Goal: Information Seeking & Learning: Check status

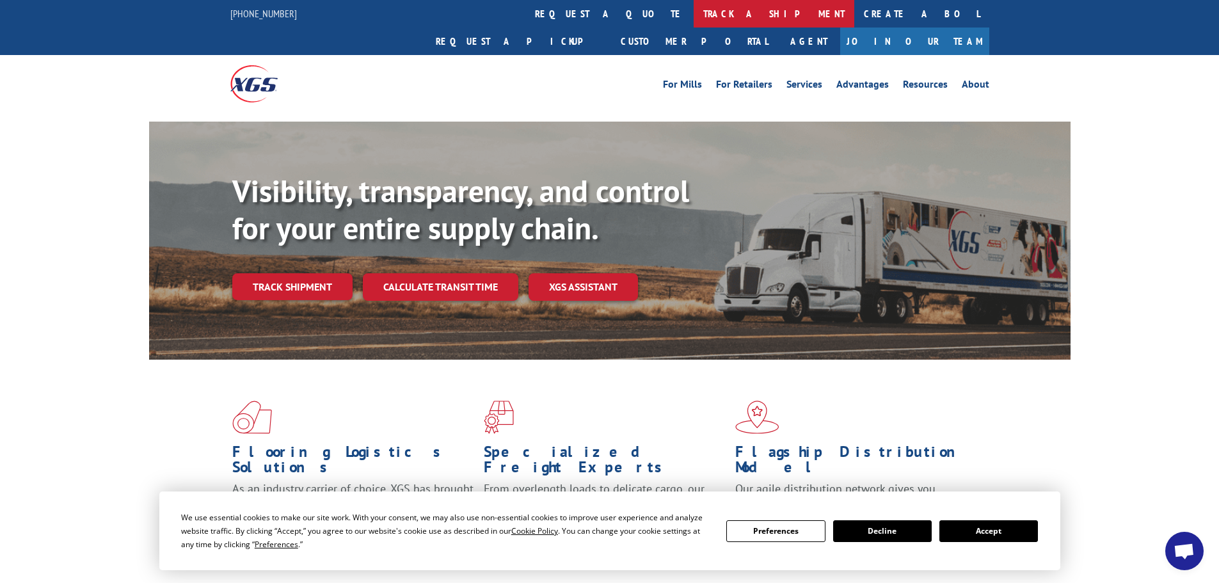
click at [694, 19] on link "track a shipment" at bounding box center [774, 14] width 161 height 28
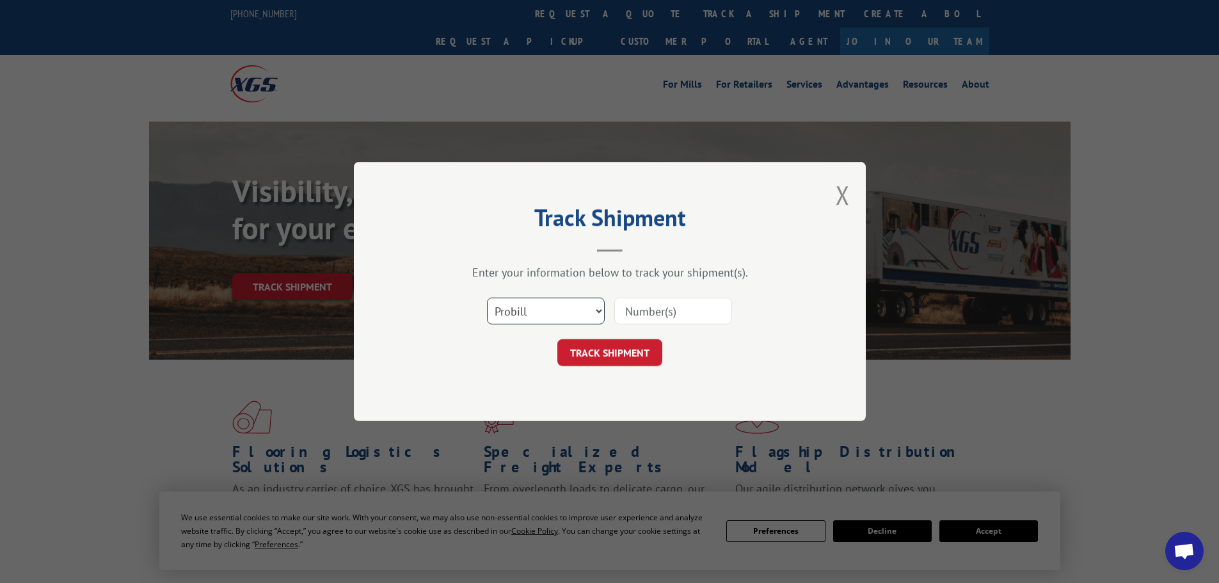
click at [589, 314] on select "Select category... Probill BOL PO" at bounding box center [546, 311] width 118 height 27
select select "bol"
click at [487, 298] on select "Select category... Probill BOL PO" at bounding box center [546, 311] width 118 height 27
click at [648, 315] on input at bounding box center [673, 311] width 118 height 27
type input "363593"
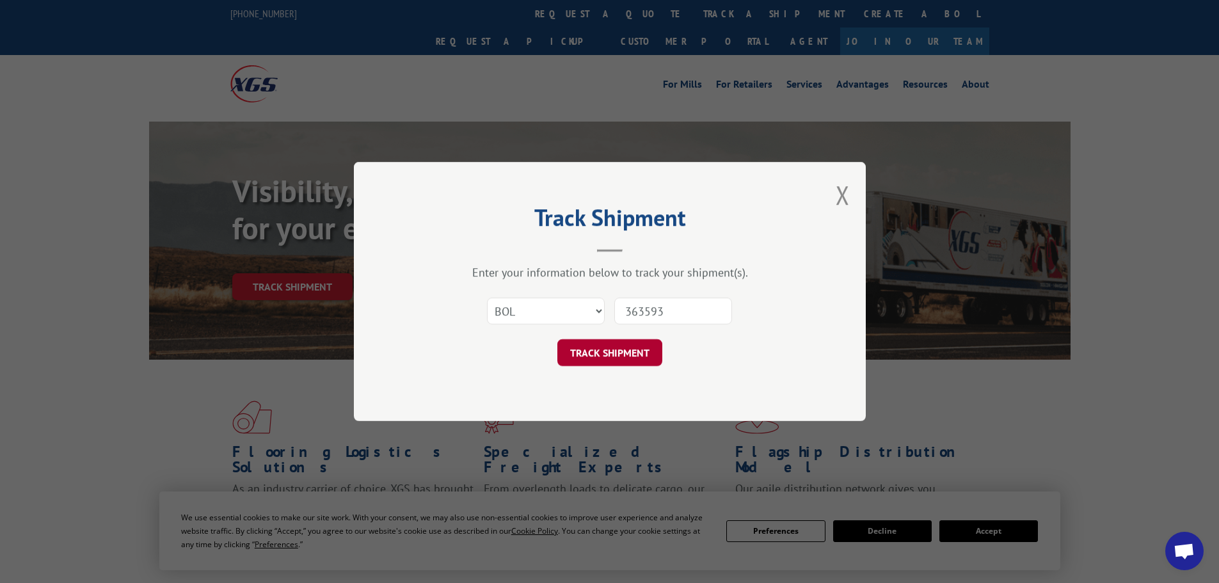
click at [633, 351] on button "TRACK SHIPMENT" at bounding box center [609, 352] width 105 height 27
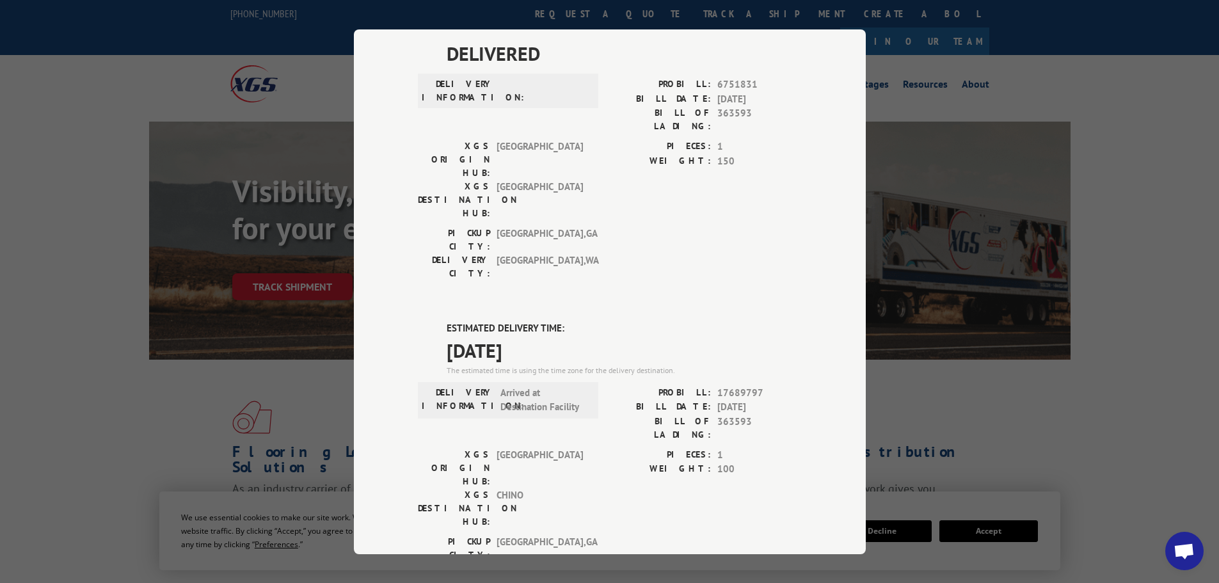
scroll to position [128, 0]
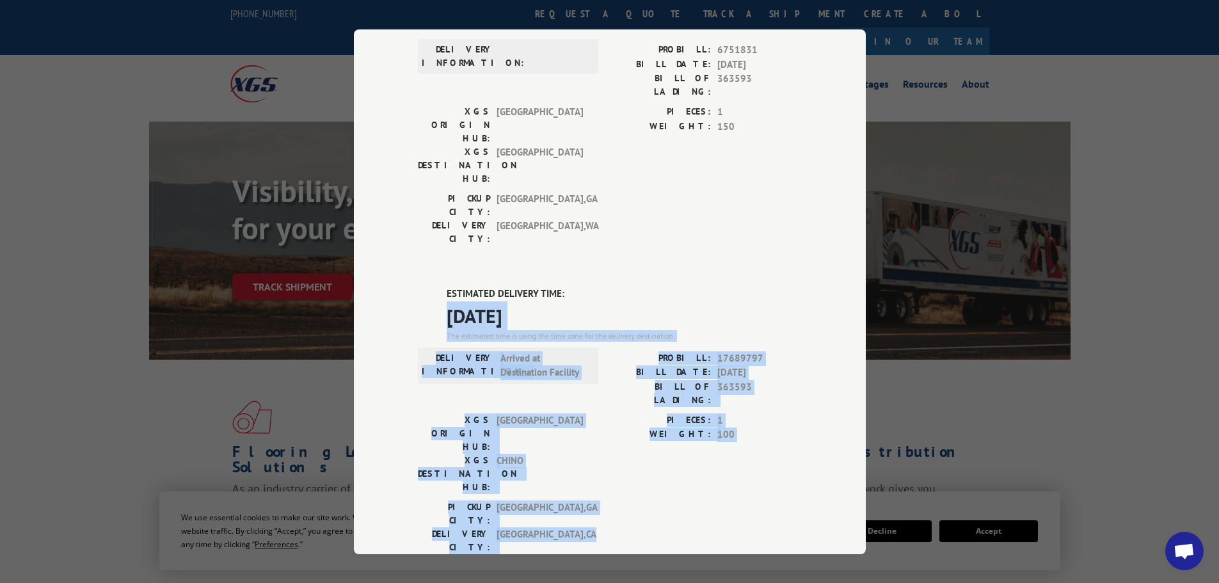
drag, startPoint x: 428, startPoint y: 230, endPoint x: 730, endPoint y: 413, distance: 353.2
click at [730, 413] on div "ESTIMATED DELIVERY TIME: [DATE] The estimated time is using the time zone for t…" at bounding box center [610, 517] width 384 height 460
copy div "[DATE] The estimated time is using the time zone for the delivery destination. …"
click at [631, 500] on div "[GEOGRAPHIC_DATA]: [GEOGRAPHIC_DATA] , [GEOGRAPHIC_DATA]: [GEOGRAPHIC_DATA] , […" at bounding box center [610, 530] width 384 height 60
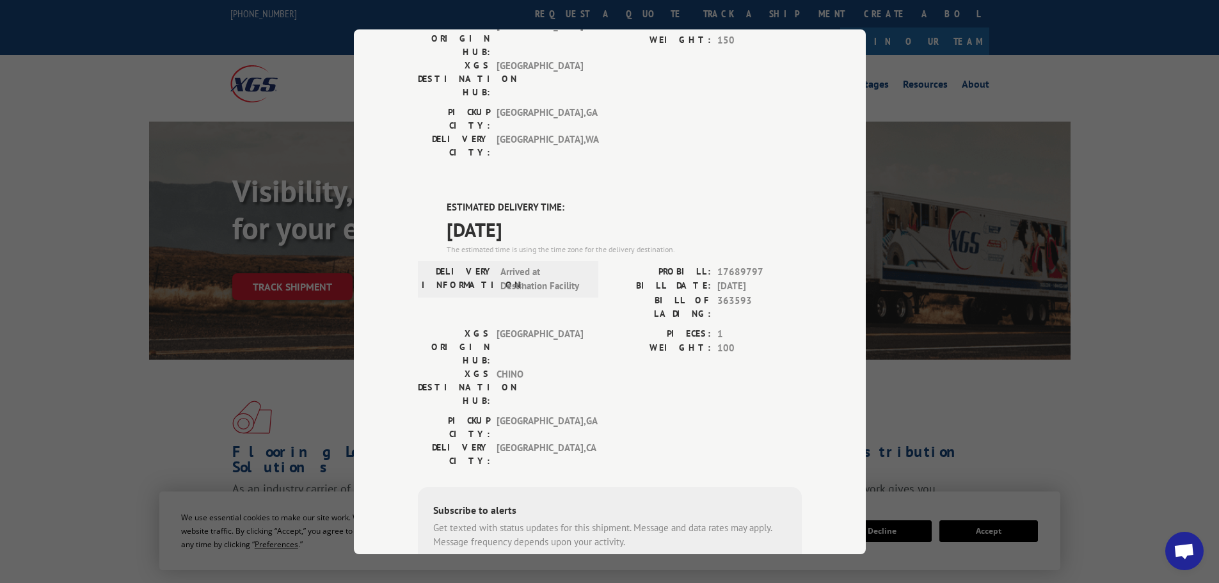
scroll to position [256, 0]
